Goal: Transaction & Acquisition: Subscribe to service/newsletter

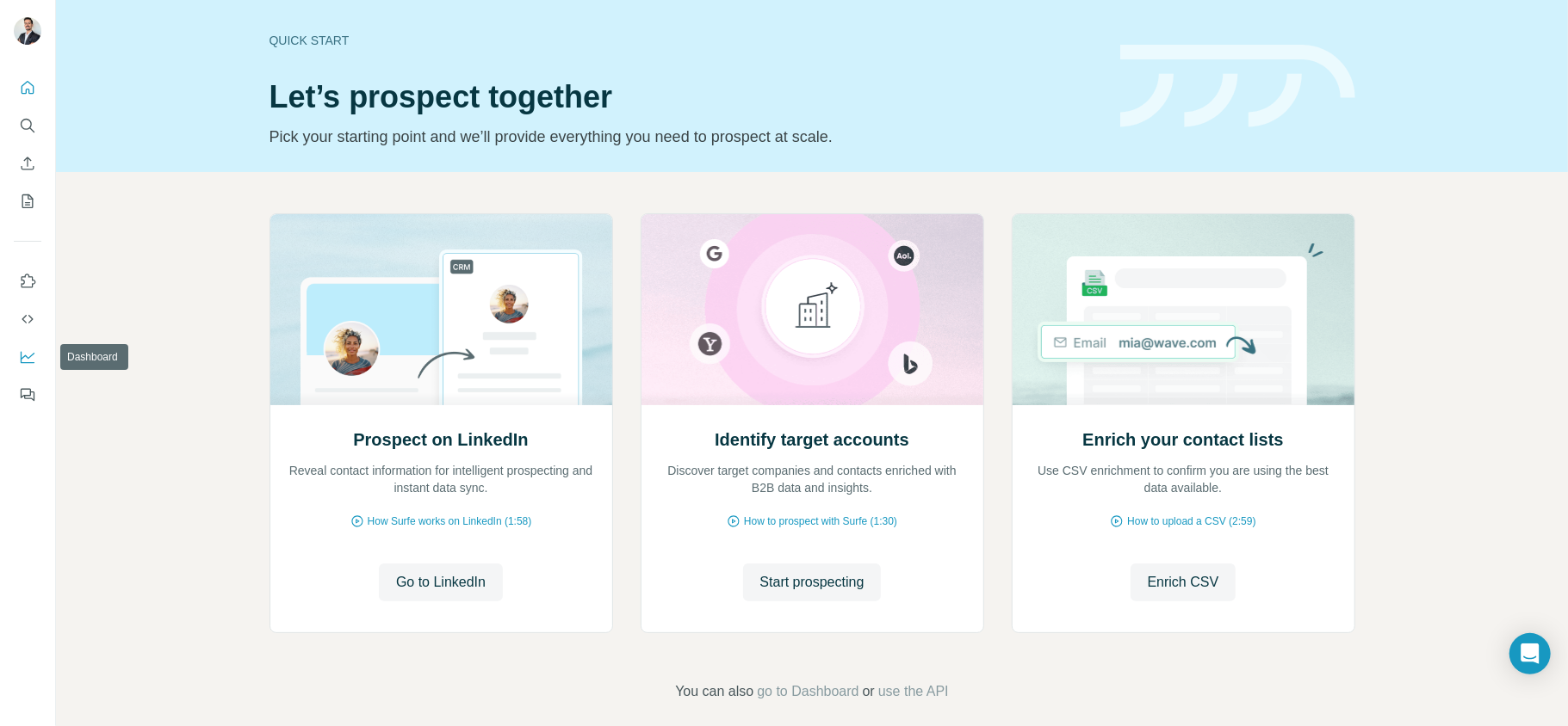
click at [28, 359] on icon "Dashboard" at bounding box center [27, 356] width 14 height 7
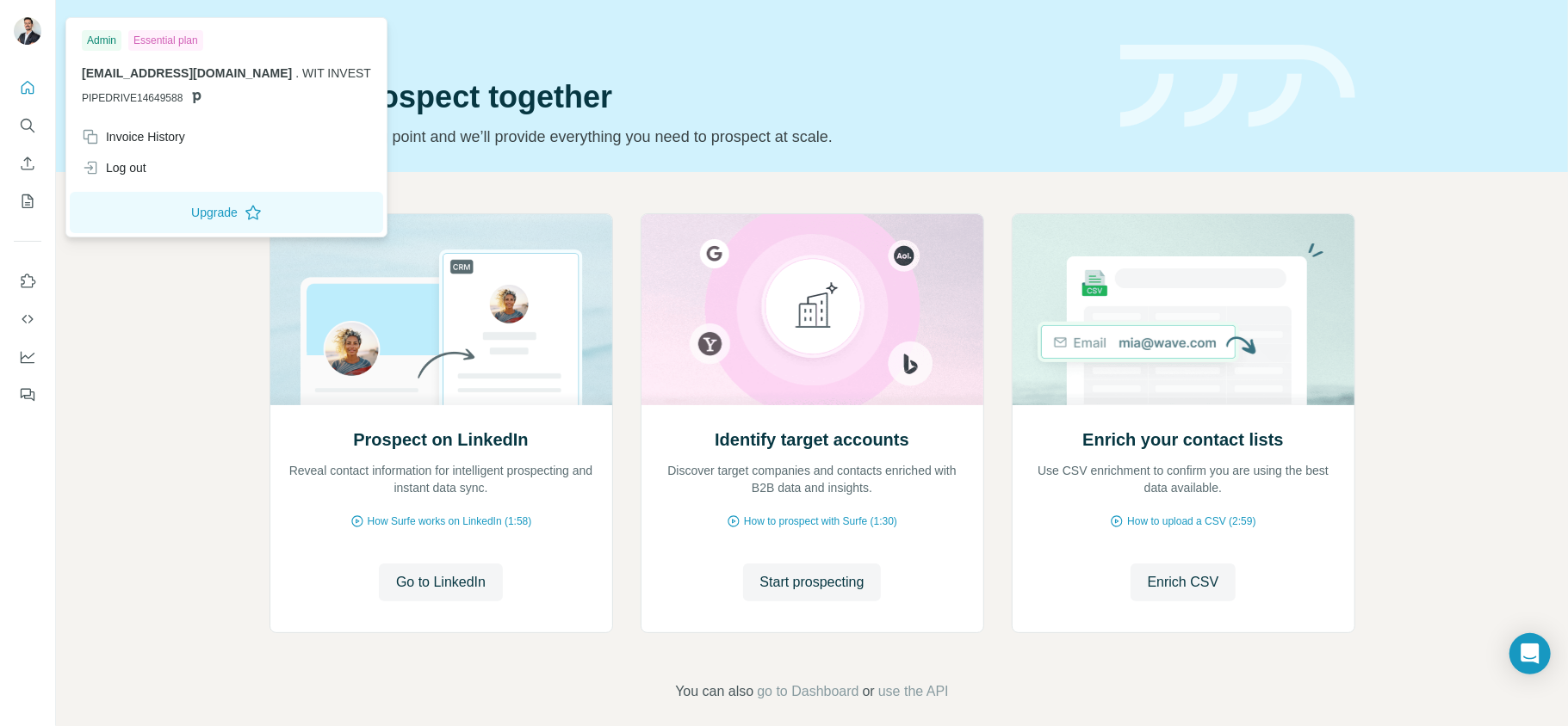
click at [39, 36] on div at bounding box center [27, 33] width 27 height 31
click at [200, 101] on icon at bounding box center [196, 97] width 14 height 14
click at [345, 65] on p "[EMAIL_ADDRESS][DOMAIN_NAME] . WIT INVEST" at bounding box center [226, 74] width 289 height 18
click at [186, 39] on div "Essential plan" at bounding box center [166, 40] width 75 height 21
click at [228, 208] on button "Upgrade" at bounding box center [226, 213] width 313 height 41
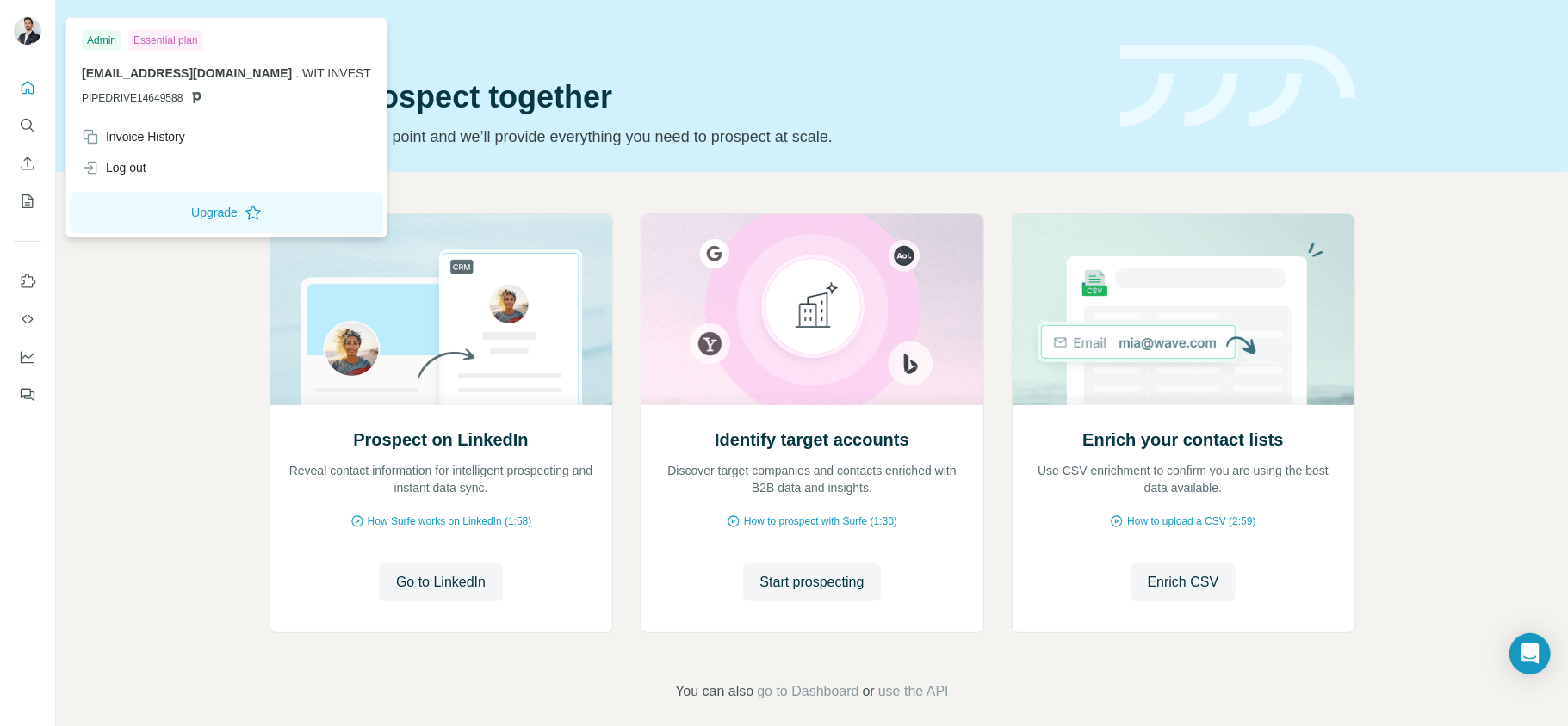
click at [31, 29] on img at bounding box center [27, 31] width 27 height 27
click at [215, 215] on button "Upgrade" at bounding box center [226, 213] width 313 height 41
